Goal: Transaction & Acquisition: Purchase product/service

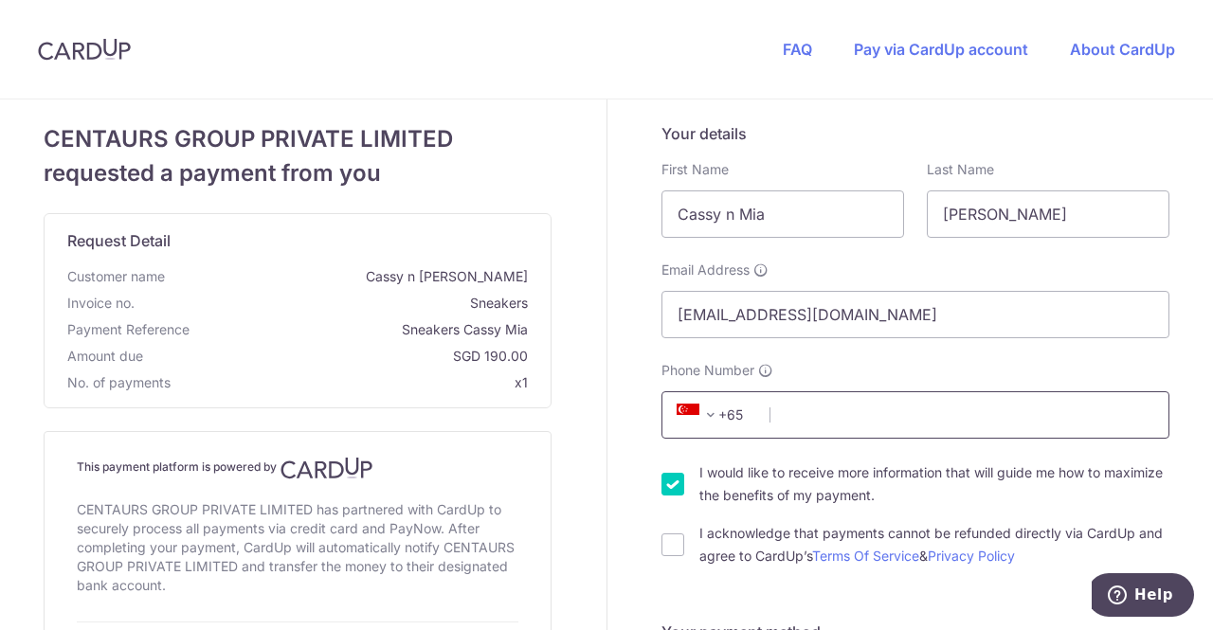
click at [899, 402] on input "Phone Number" at bounding box center [915, 414] width 508 height 47
type input "96587542"
type input "298723"
type input "[STREET_ADDRESS]"
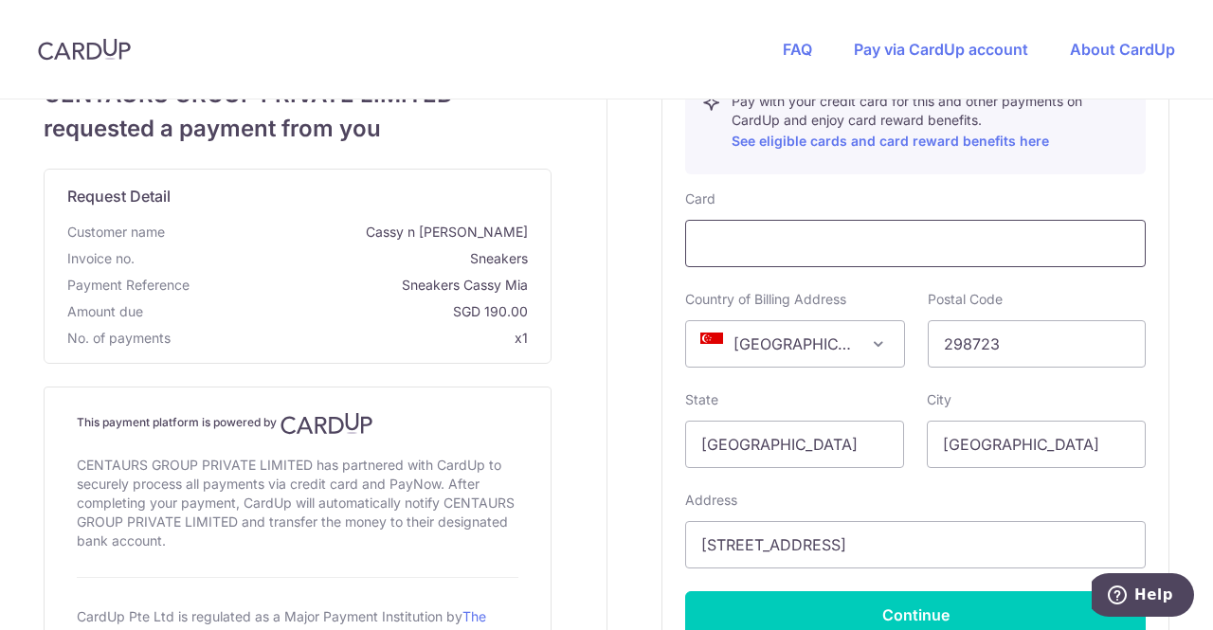
scroll to position [990, 0]
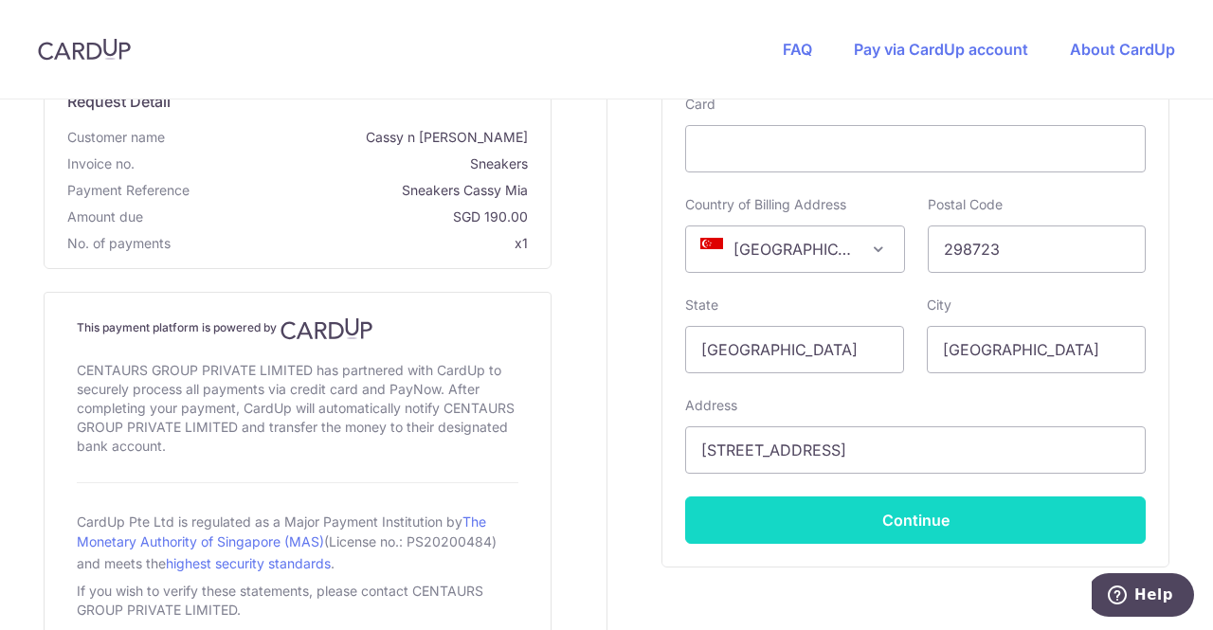
click at [923, 508] on button "Continue" at bounding box center [915, 519] width 460 height 47
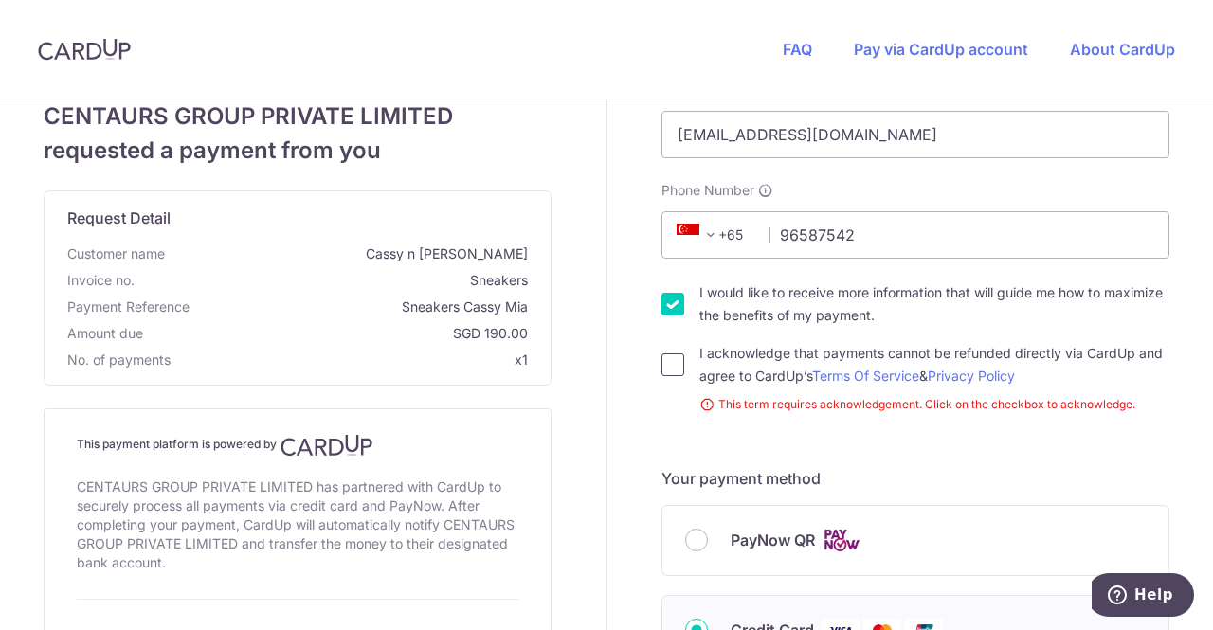
click at [661, 369] on input "I acknowledge that payments cannot be refunded directly via CardUp and agree to…" at bounding box center [672, 364] width 23 height 23
checkbox input "true"
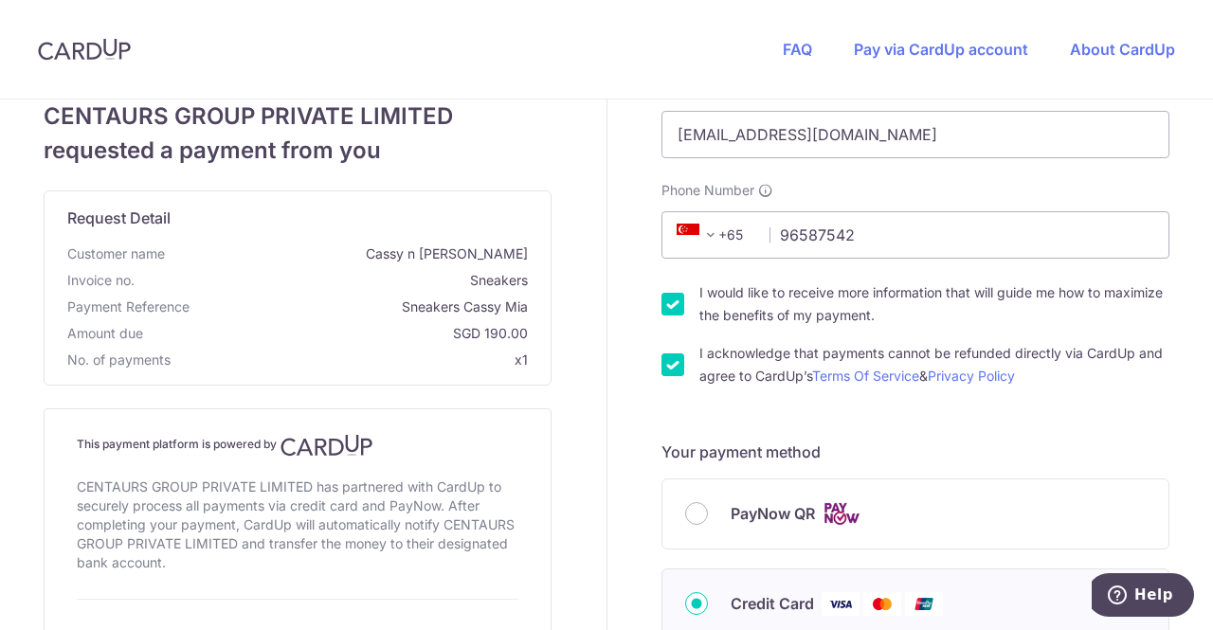
click at [676, 302] on input "I would like to receive more information that will guide me how to maximize the…" at bounding box center [672, 304] width 23 height 23
checkbox input "false"
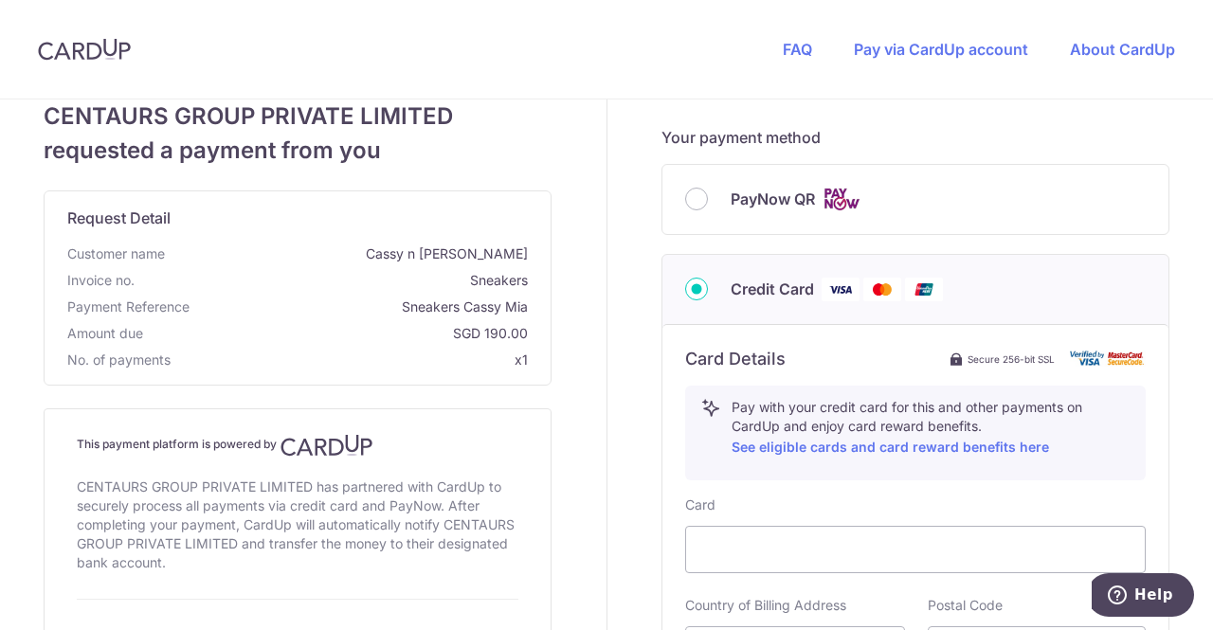
scroll to position [559, 0]
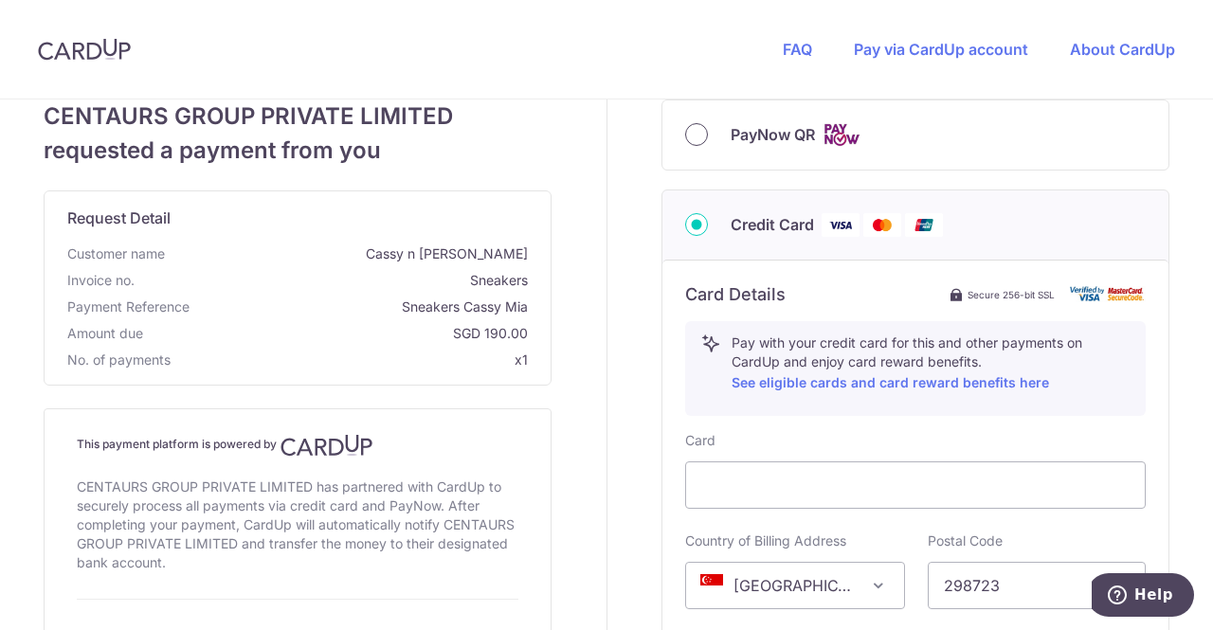
click at [692, 135] on input "PayNow QR" at bounding box center [696, 134] width 23 height 23
radio input "true"
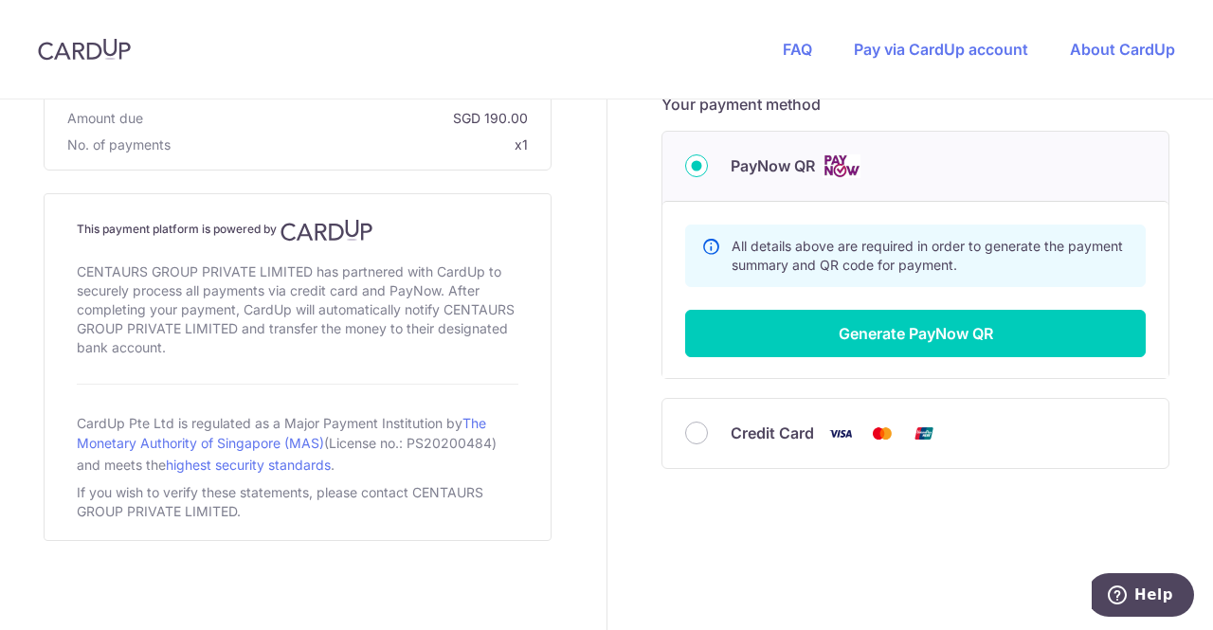
scroll to position [526, 0]
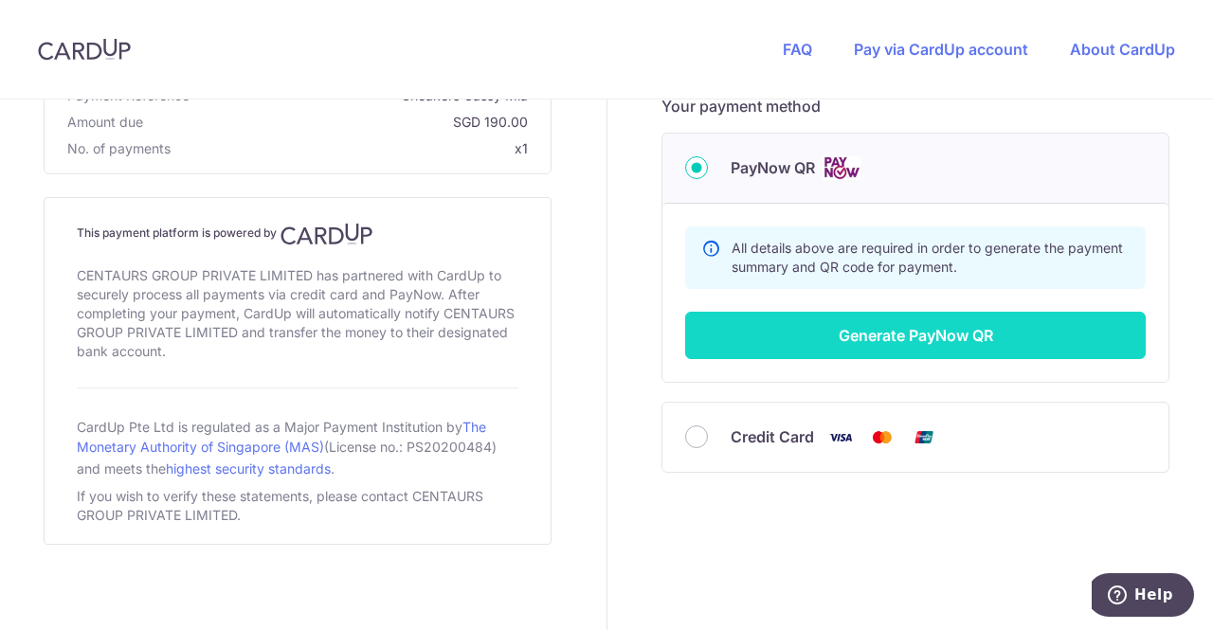
click at [919, 334] on button "Generate PayNow QR" at bounding box center [915, 335] width 460 height 47
